Goal: Check status: Check status

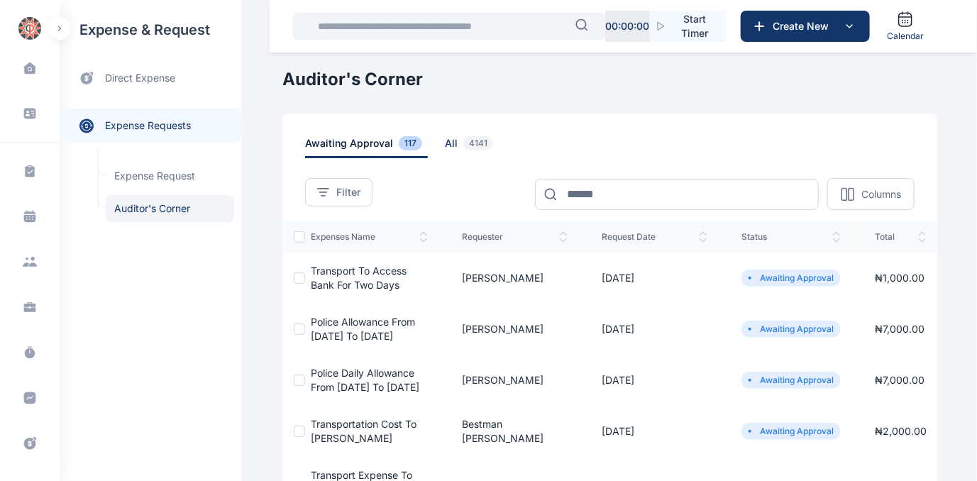
click at [445, 141] on span "all 4141" at bounding box center [472, 147] width 54 height 22
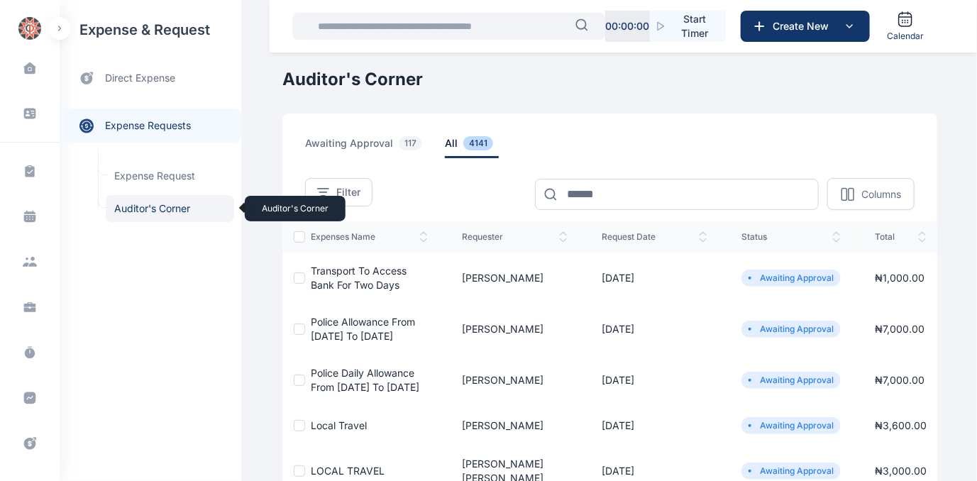
click at [160, 208] on span "Auditor's Corner Auditor's Corner" at bounding box center [170, 208] width 128 height 27
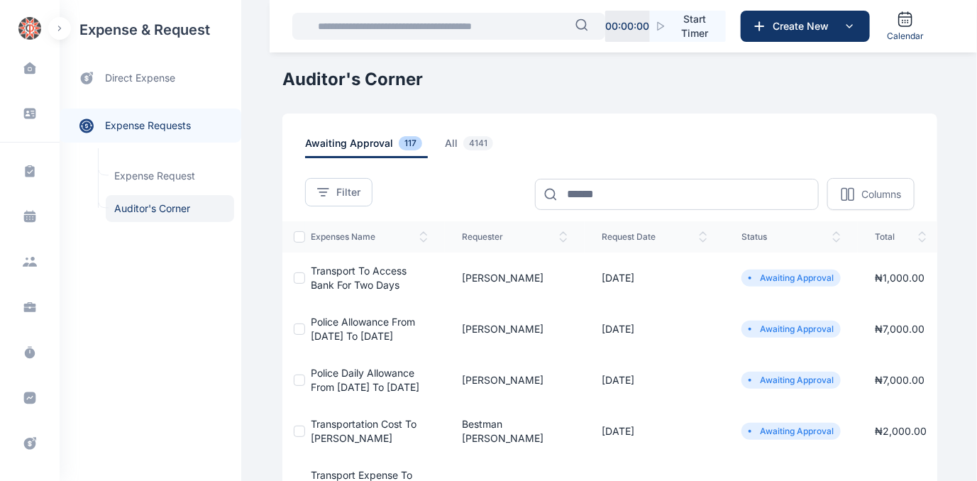
click at [355, 277] on td "Transport to Access Bank for two days" at bounding box center [375, 277] width 140 height 51
click at [343, 284] on span "Transport to Access Bank for two days" at bounding box center [359, 278] width 96 height 26
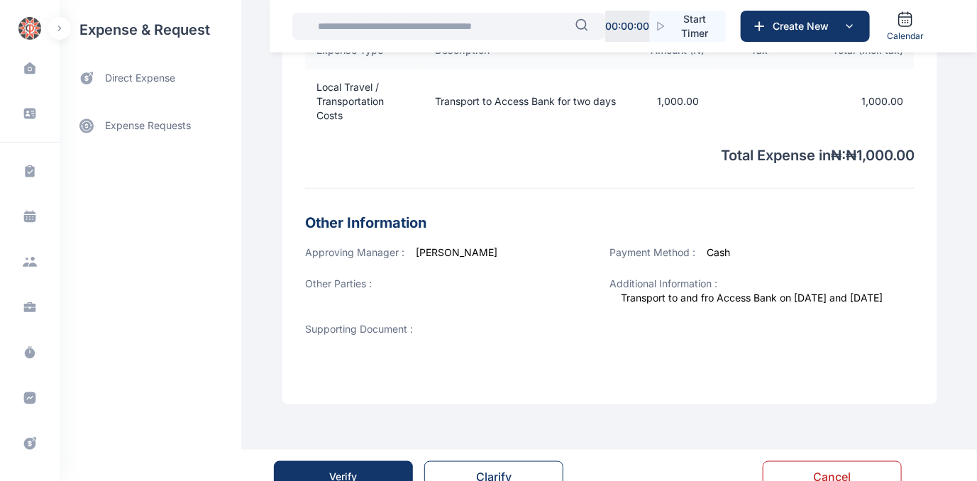
scroll to position [496, 0]
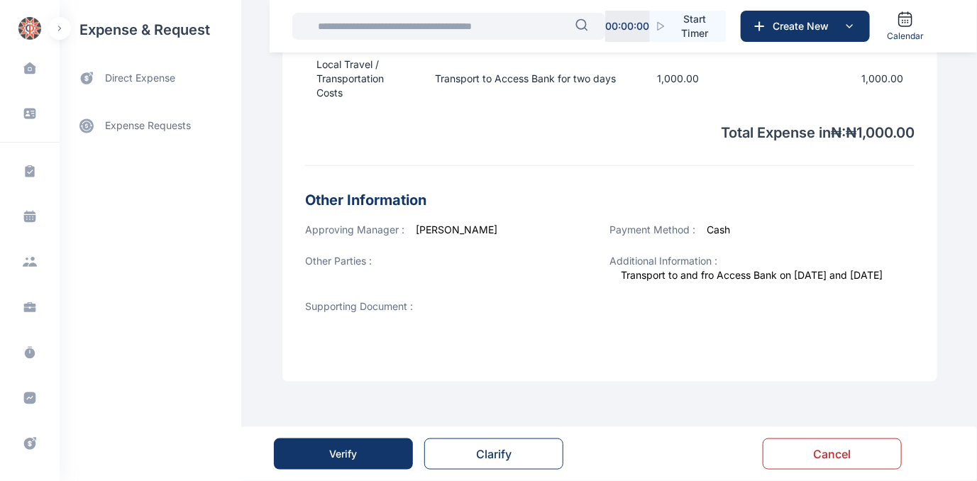
click at [345, 456] on div "Verify" at bounding box center [344, 454] width 28 height 14
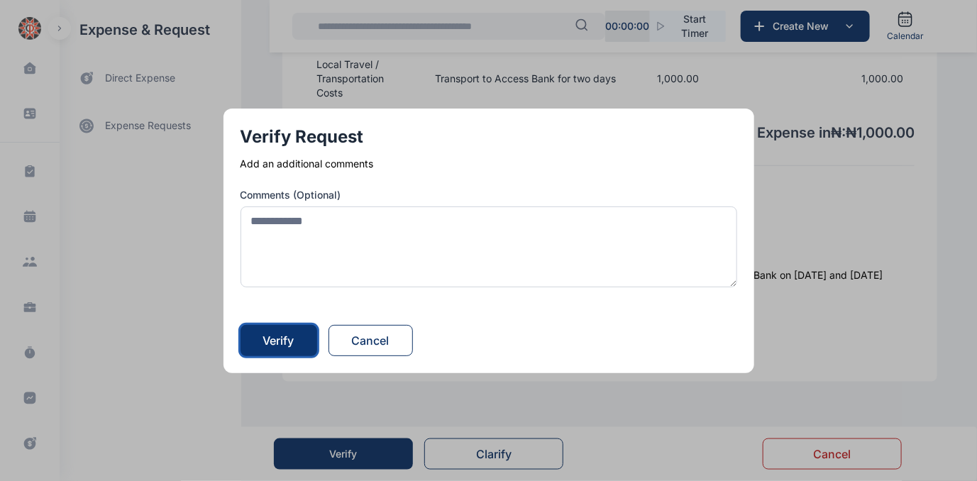
click at [293, 339] on div "Verify" at bounding box center [278, 340] width 31 height 17
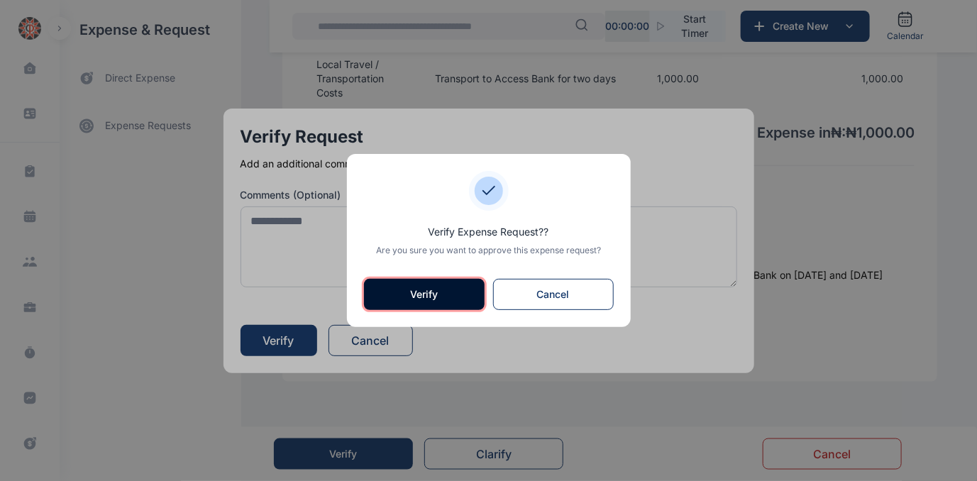
click at [418, 289] on button "Verify" at bounding box center [424, 294] width 121 height 31
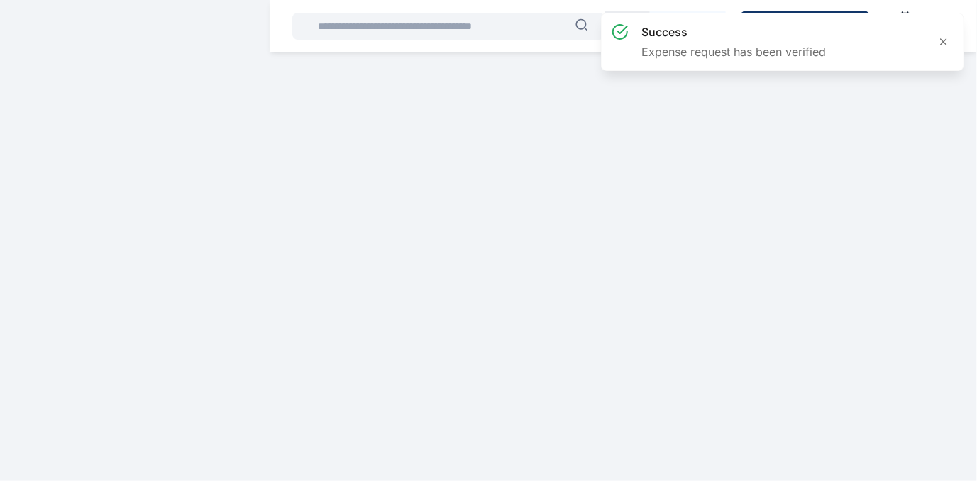
scroll to position [0, 0]
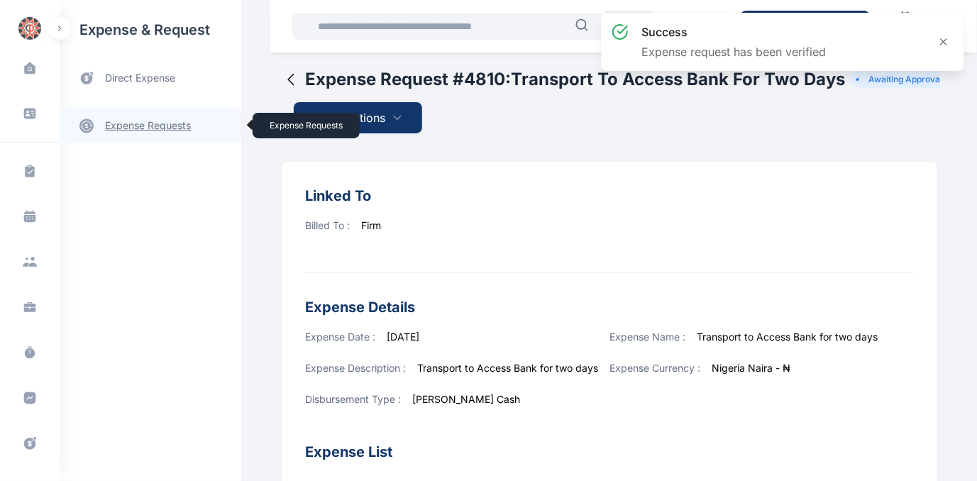
click at [128, 123] on link "expense requests expense requests" at bounding box center [151, 126] width 182 height 34
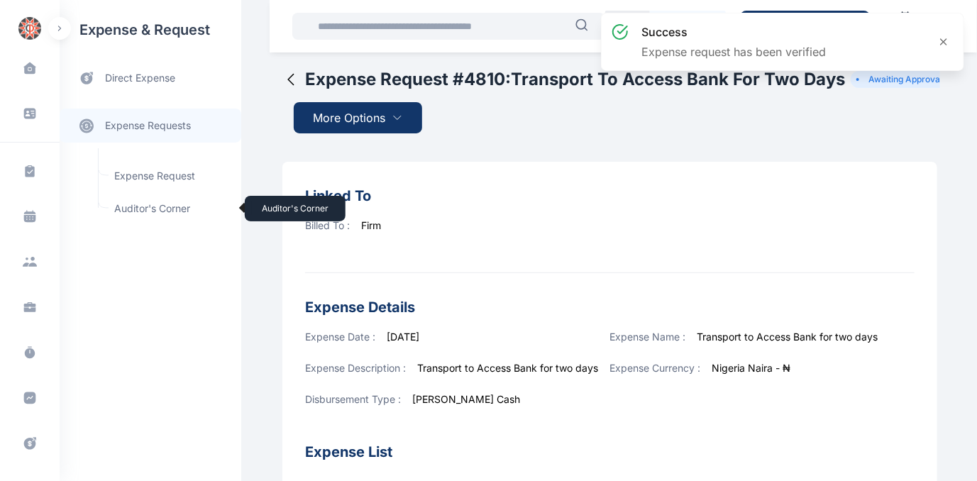
click at [132, 203] on span "Auditor's Corner Auditor's Corner" at bounding box center [170, 208] width 128 height 27
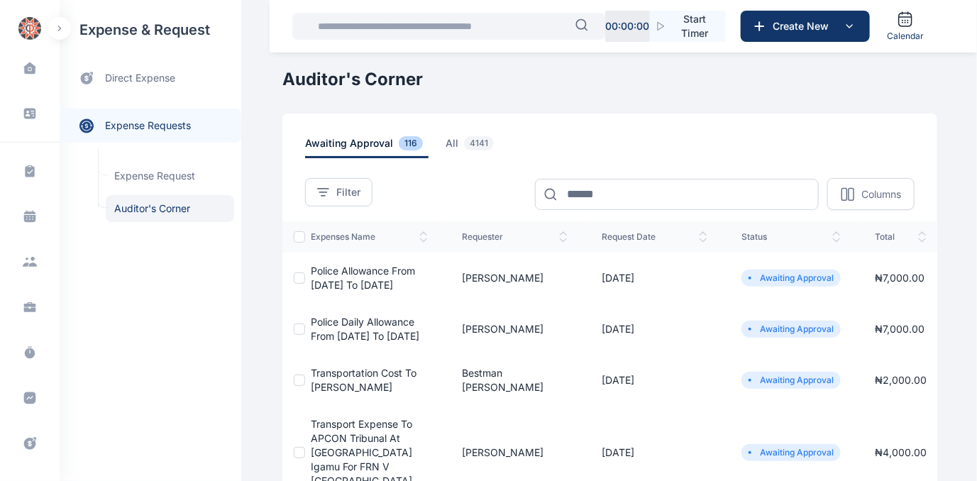
click at [350, 268] on span "Police allowance from [DATE] to [DATE]" at bounding box center [363, 278] width 104 height 26
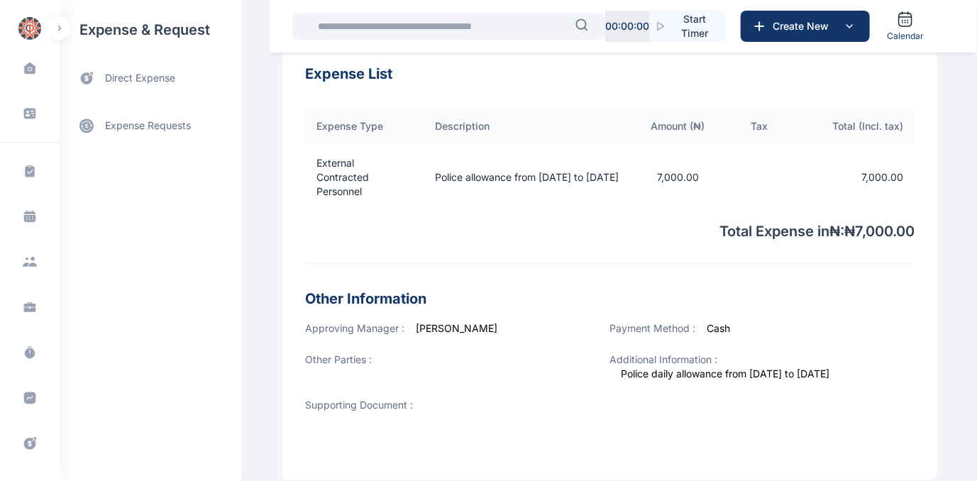
scroll to position [511, 0]
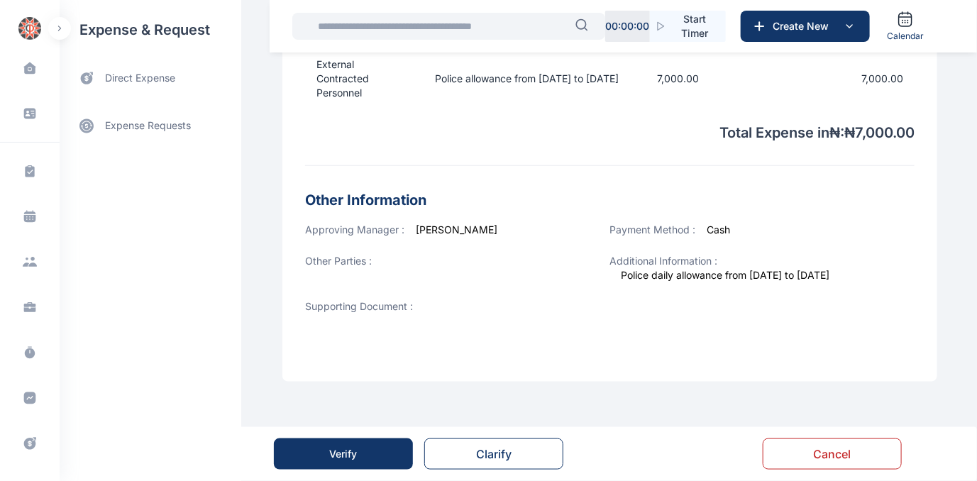
click at [344, 450] on div "Verify" at bounding box center [344, 454] width 28 height 14
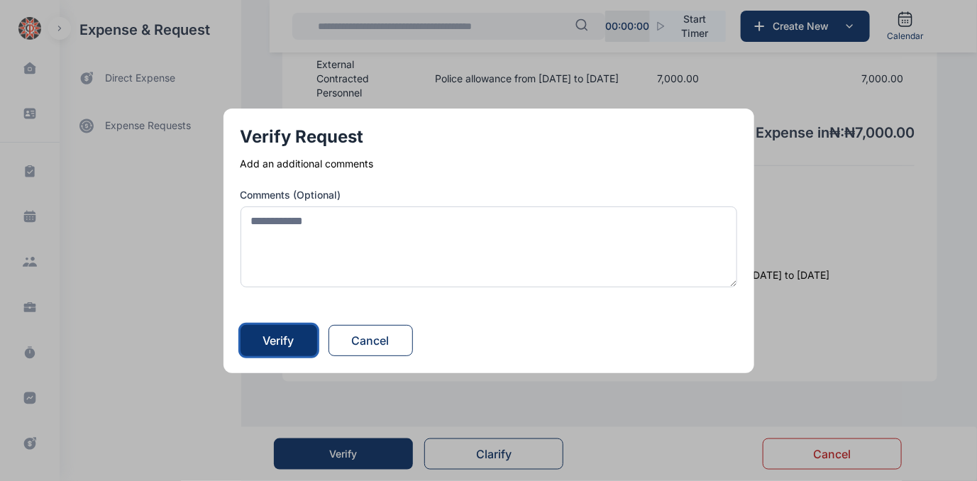
click at [279, 332] on div "Verify" at bounding box center [278, 340] width 31 height 17
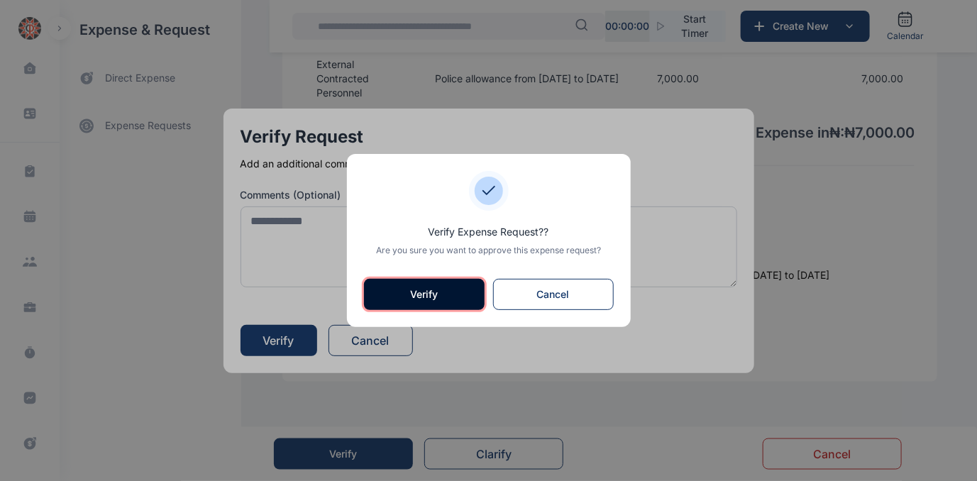
click at [410, 292] on button "Verify" at bounding box center [424, 294] width 121 height 31
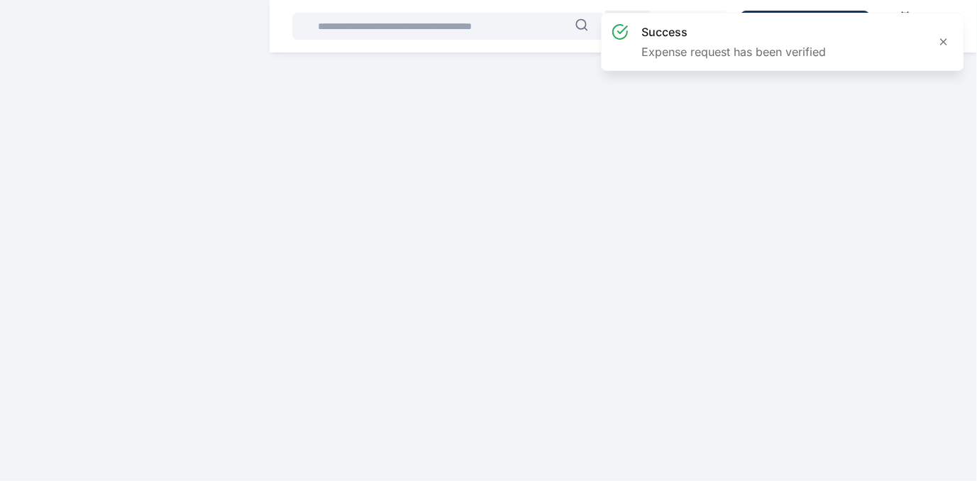
scroll to position [0, 0]
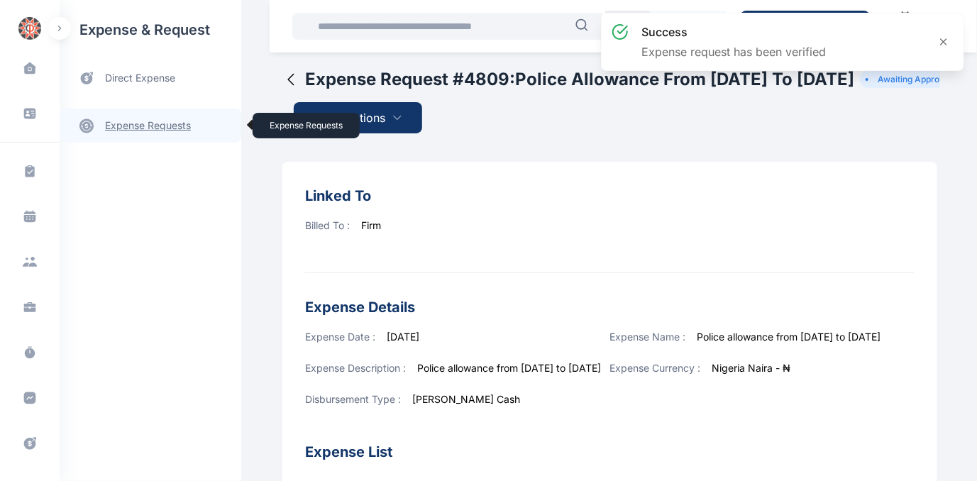
click at [124, 120] on link "expense requests expense requests" at bounding box center [151, 126] width 182 height 34
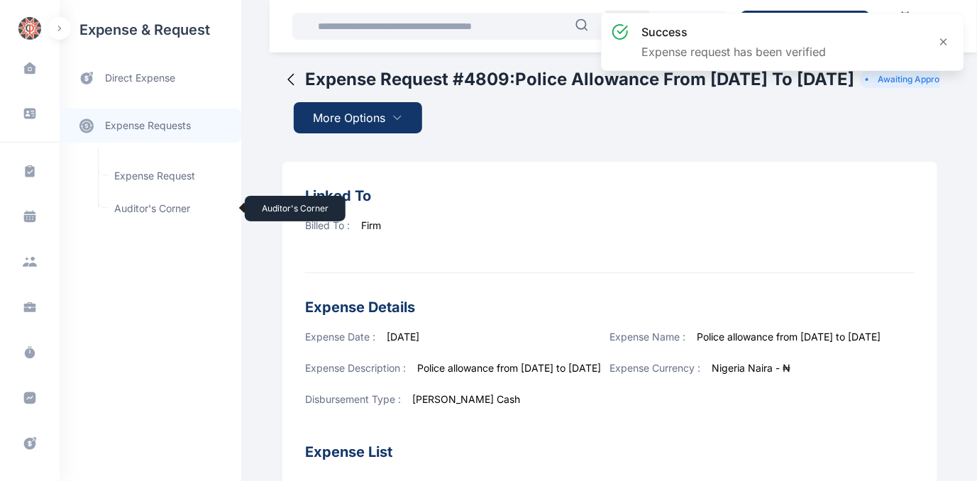
click at [149, 209] on span "Auditor's Corner Auditor's Corner" at bounding box center [170, 208] width 128 height 27
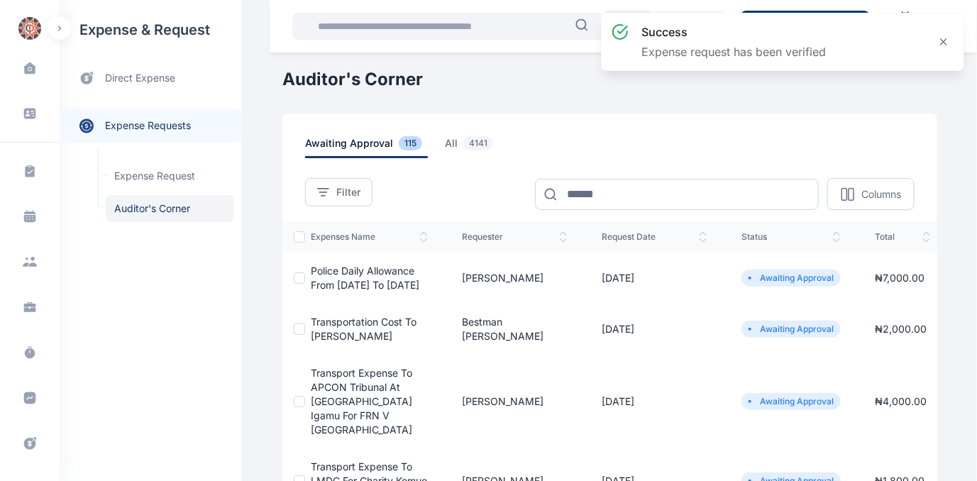
click at [342, 274] on span "Police daily allowance from [DATE] to [DATE]" at bounding box center [365, 278] width 109 height 26
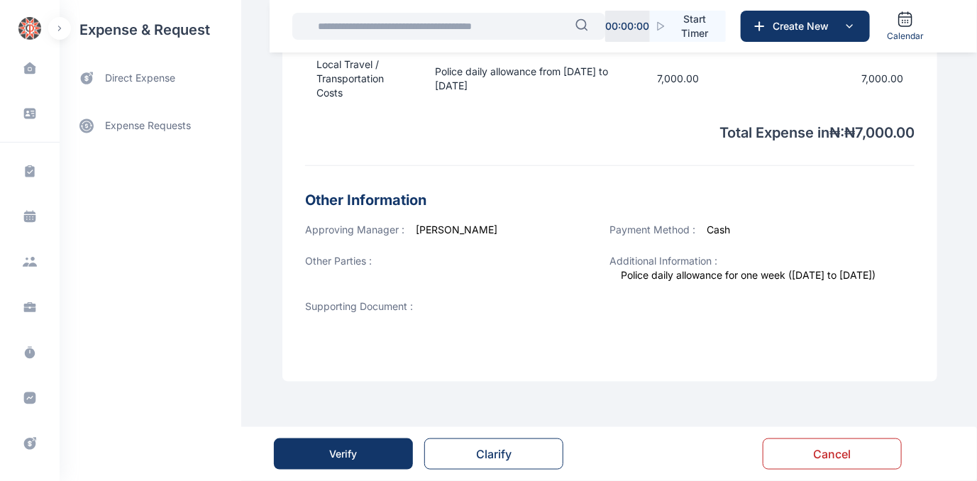
scroll to position [496, 0]
click at [341, 449] on div "Verify" at bounding box center [344, 454] width 28 height 14
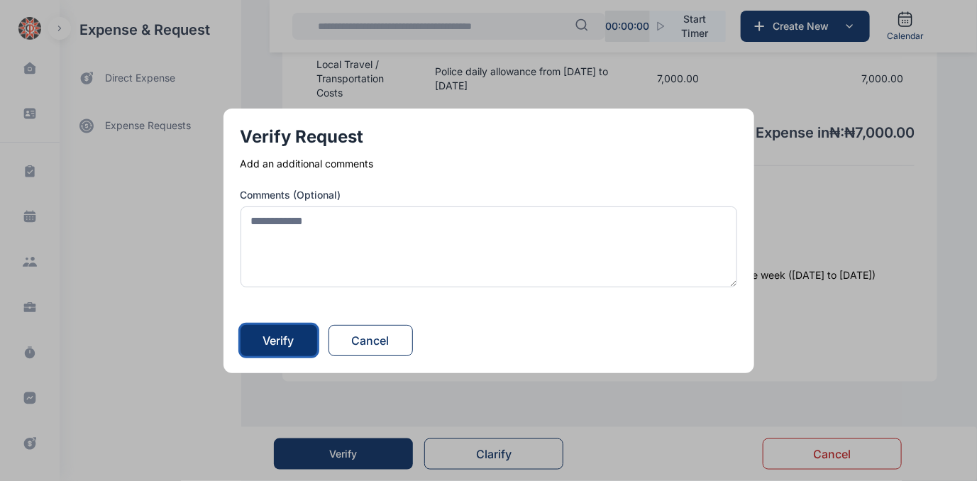
click at [289, 340] on div "Verify" at bounding box center [278, 340] width 31 height 17
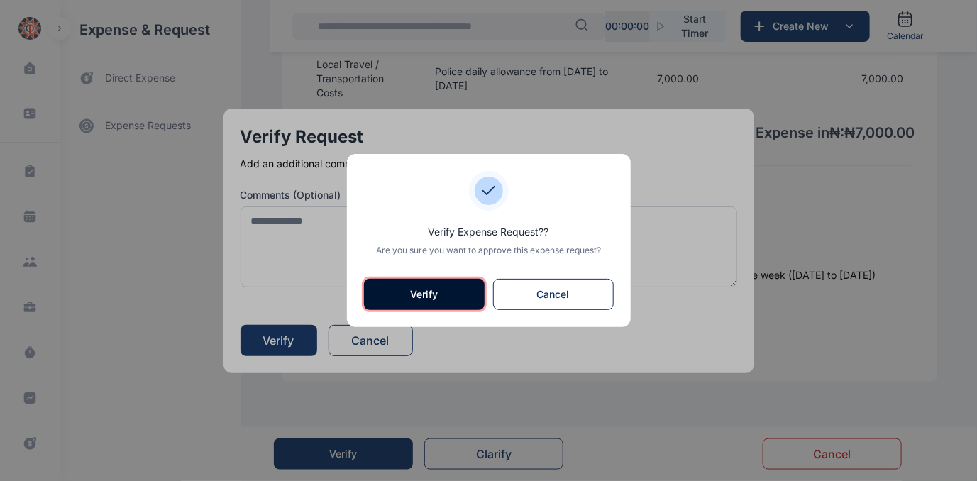
click at [389, 290] on button "Verify" at bounding box center [424, 294] width 121 height 31
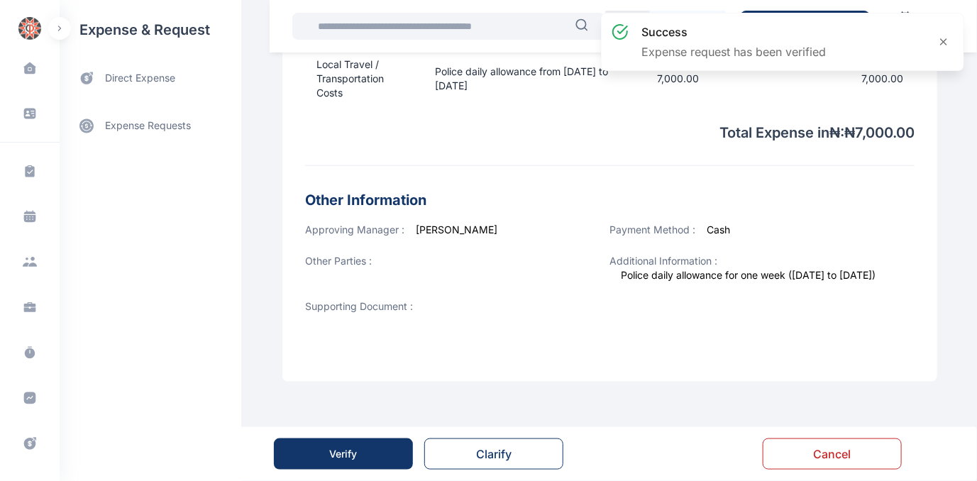
scroll to position [0, 0]
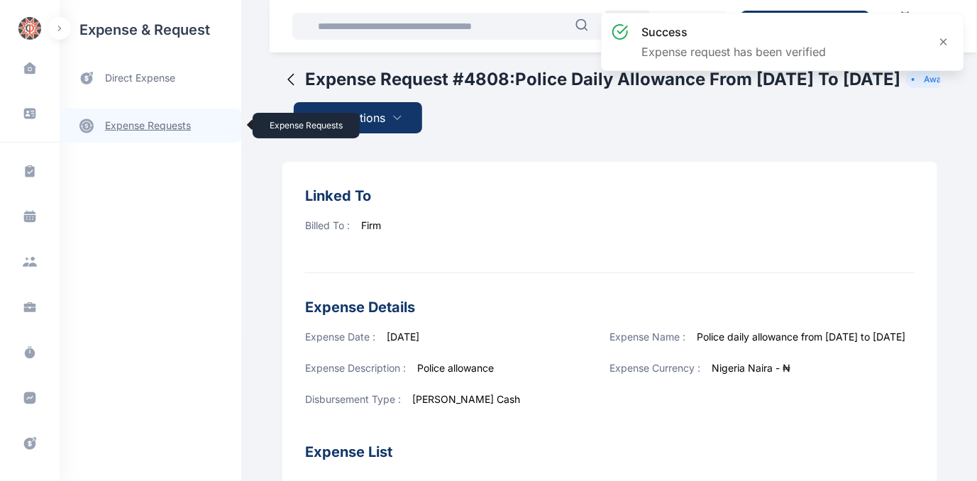
click at [132, 123] on link "expense requests expense requests" at bounding box center [151, 126] width 182 height 34
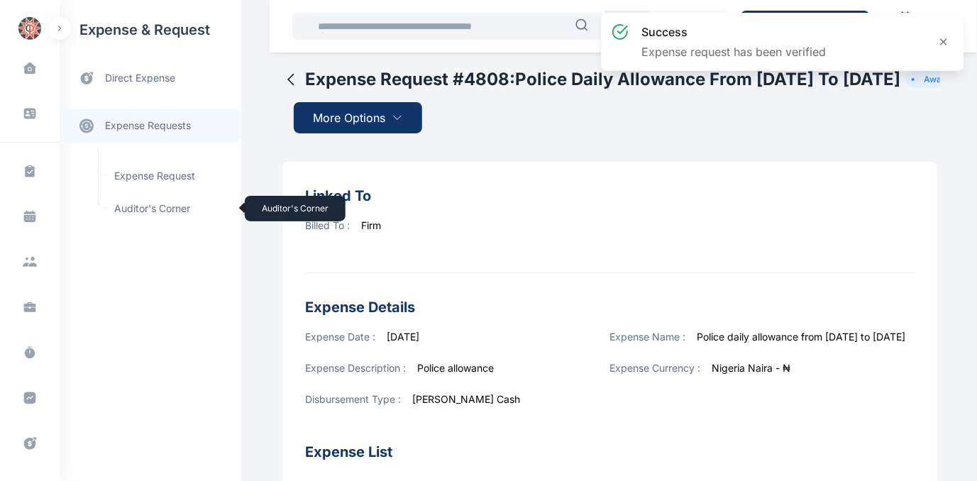
click at [133, 206] on span "Auditor's Corner Auditor's Corner" at bounding box center [170, 208] width 128 height 27
